Goal: Information Seeking & Learning: Check status

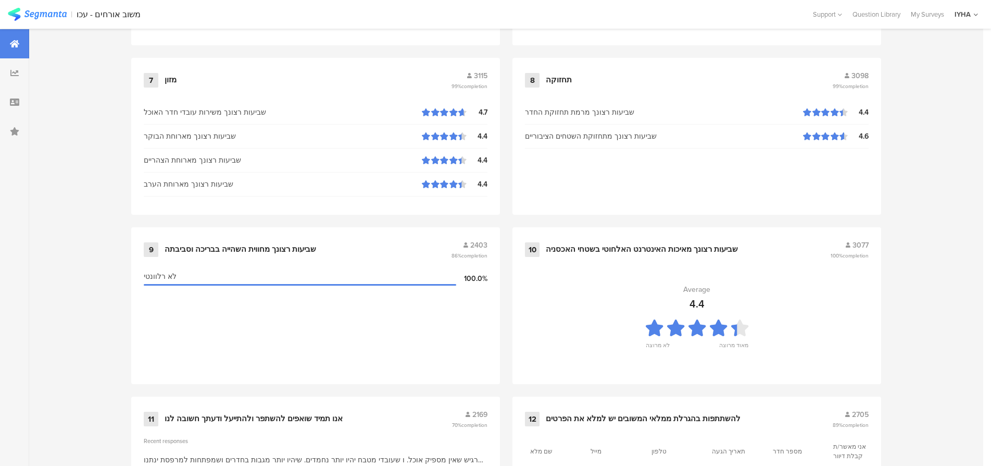
scroll to position [1062, 0]
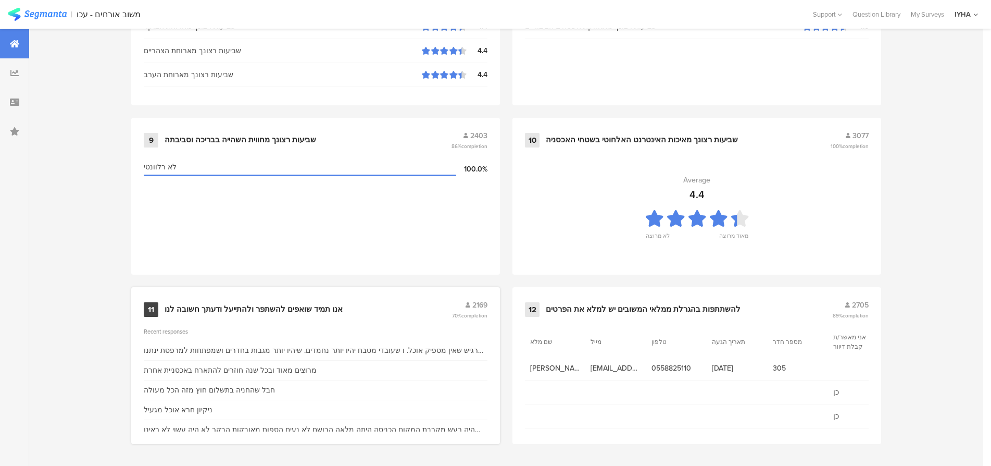
click at [207, 306] on div "אנו תמיד שואפים להשתפר ולהתייעל ודעתך חשובה לנו" at bounding box center [254, 309] width 178 height 10
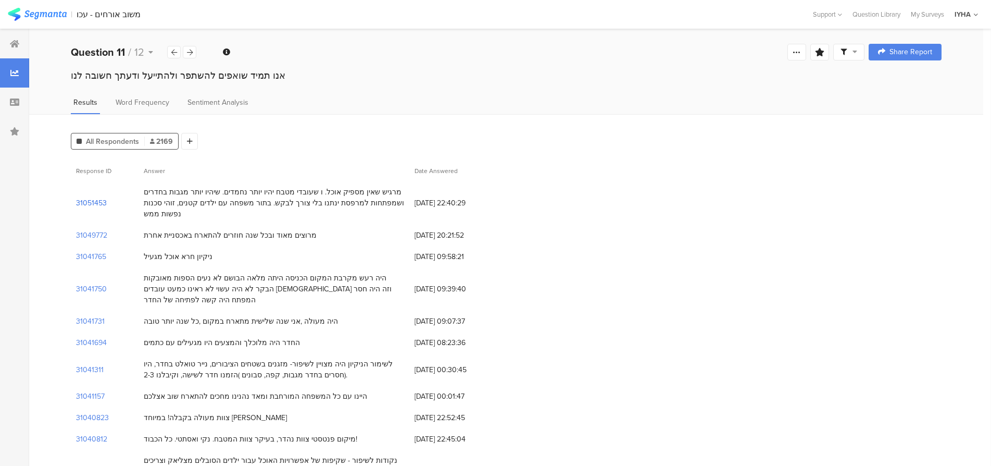
click at [79, 203] on section "31051453" at bounding box center [91, 202] width 31 height 11
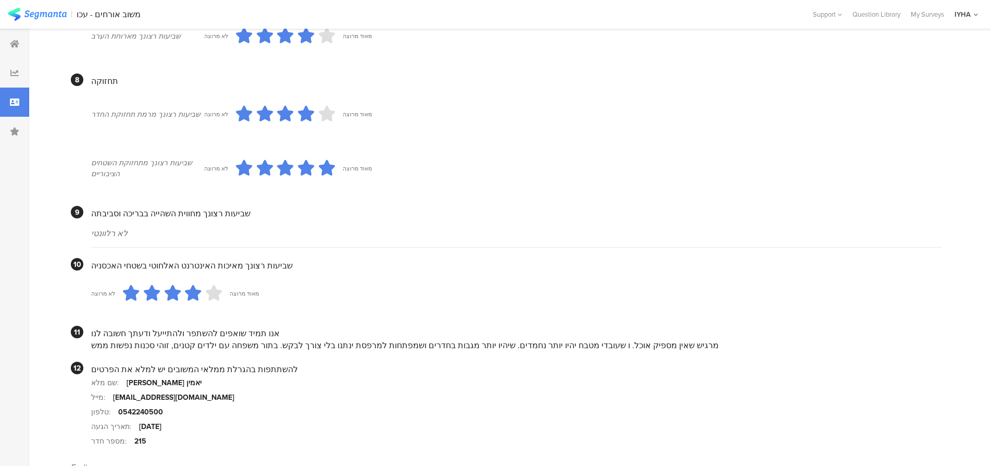
scroll to position [869, 0]
